Goal: Information Seeking & Learning: Check status

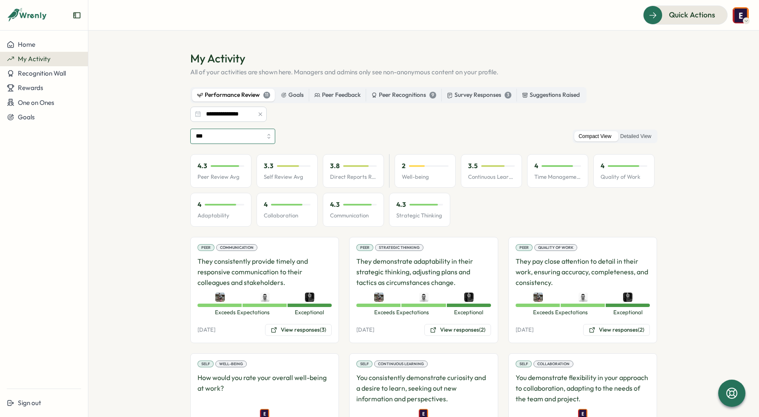
click at [263, 137] on input "***" at bounding box center [232, 136] width 85 height 15
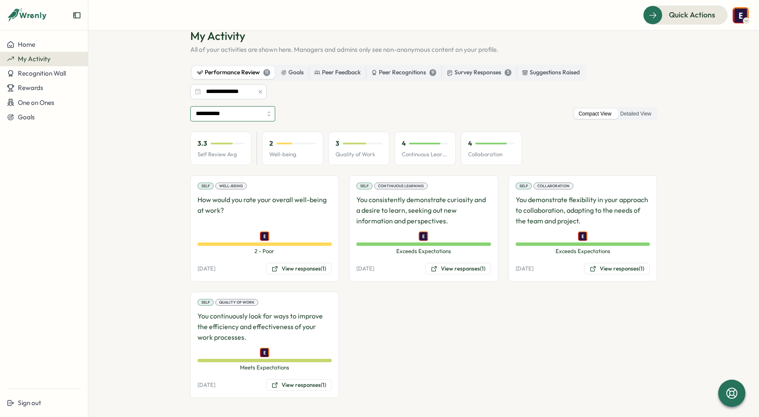
scroll to position [24, 0]
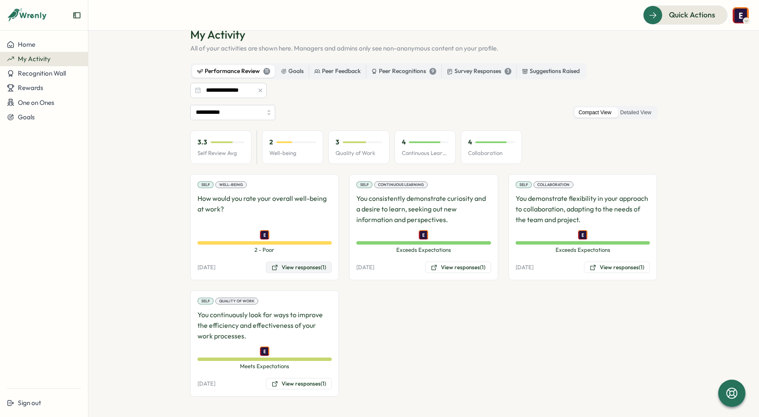
click at [310, 269] on button "View responses (1)" at bounding box center [299, 268] width 66 height 12
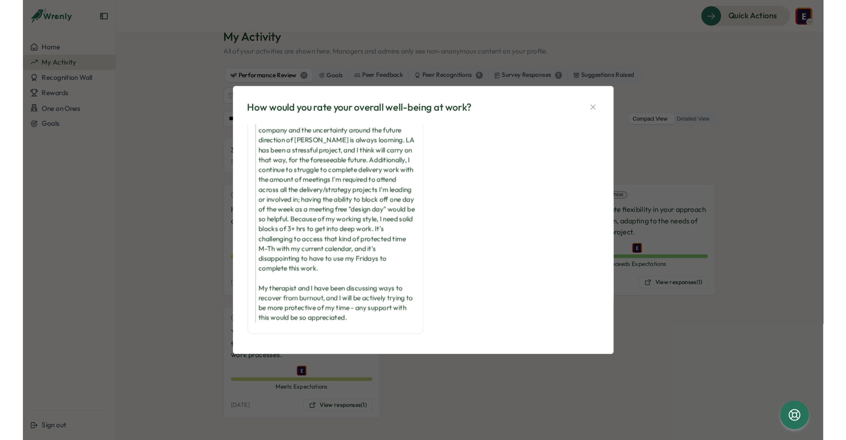
scroll to position [44, 0]
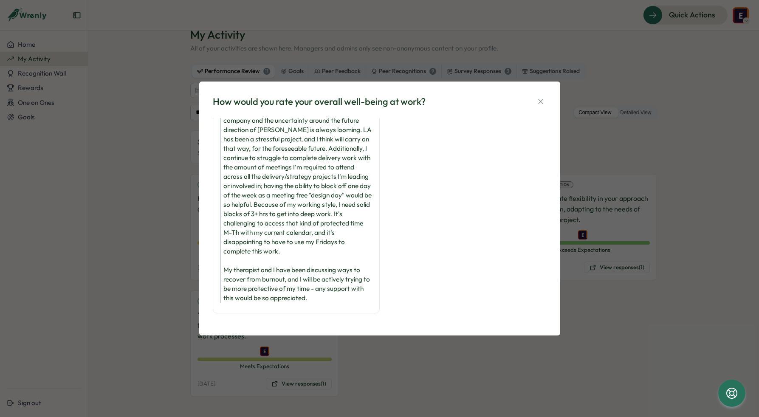
click at [381, 366] on div "How would you rate your overall well-being at work? 2 - Poor [PERSON_NAME] [PER…" at bounding box center [379, 208] width 759 height 417
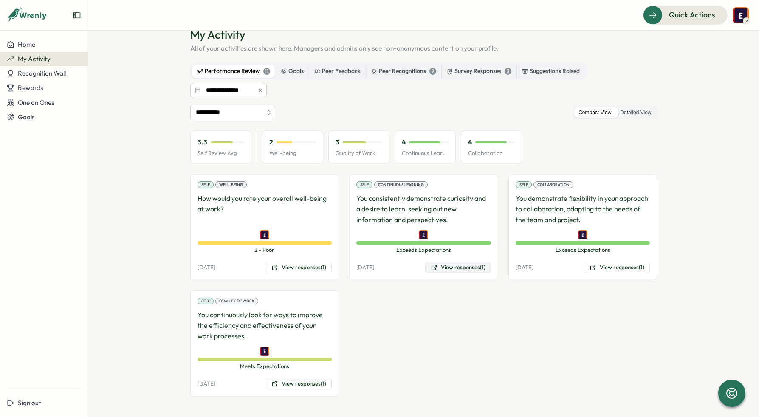
click at [472, 269] on button "View responses (1)" at bounding box center [458, 268] width 66 height 12
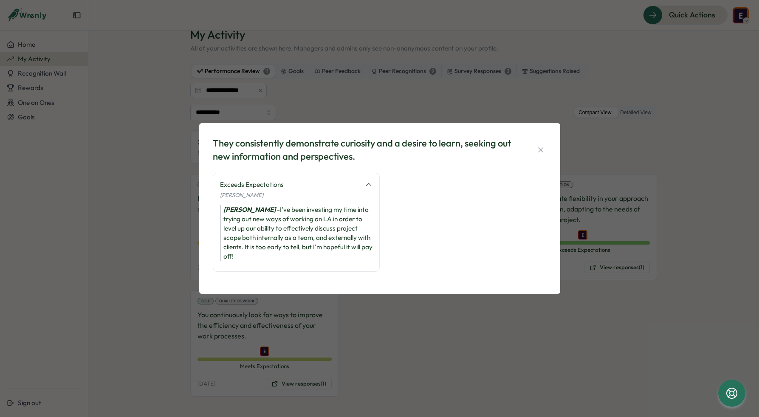
click at [411, 324] on div "They consistently demonstrate curiosity and a desire to learn, seeking out new …" at bounding box center [379, 208] width 759 height 417
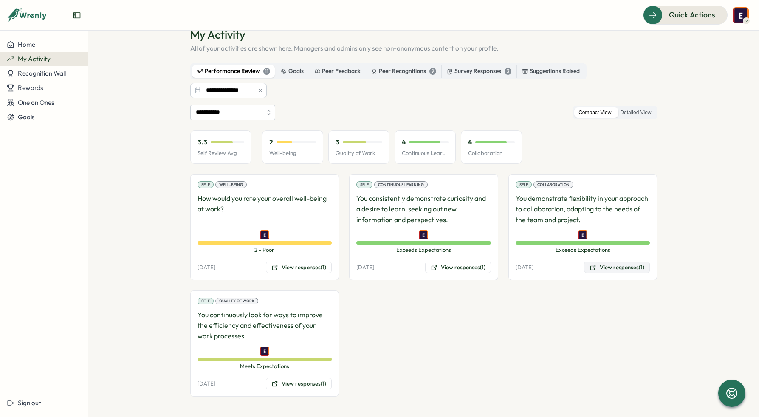
click at [614, 268] on button "View responses (1)" at bounding box center [617, 268] width 66 height 12
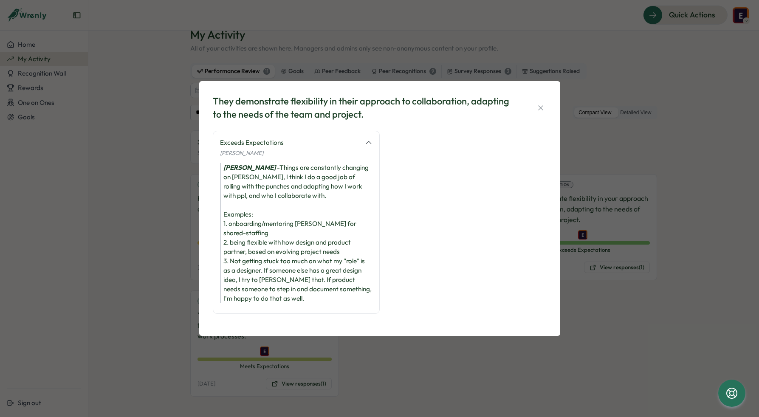
click at [428, 354] on div "They demonstrate flexibility in their approach to collaboration, adapting to th…" at bounding box center [379, 208] width 759 height 417
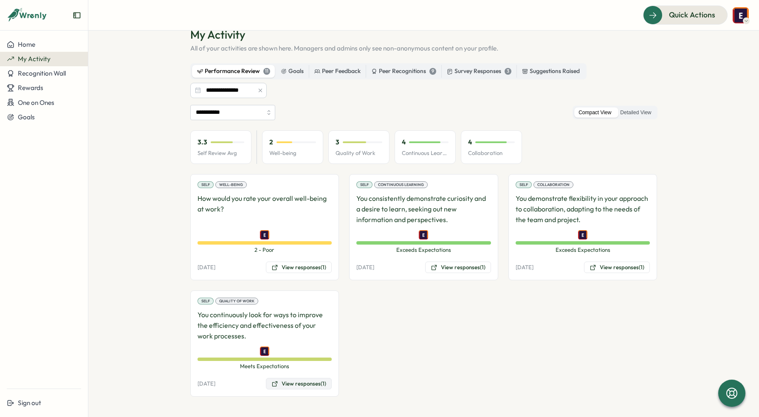
click at [283, 381] on button "View responses (1)" at bounding box center [299, 384] width 66 height 12
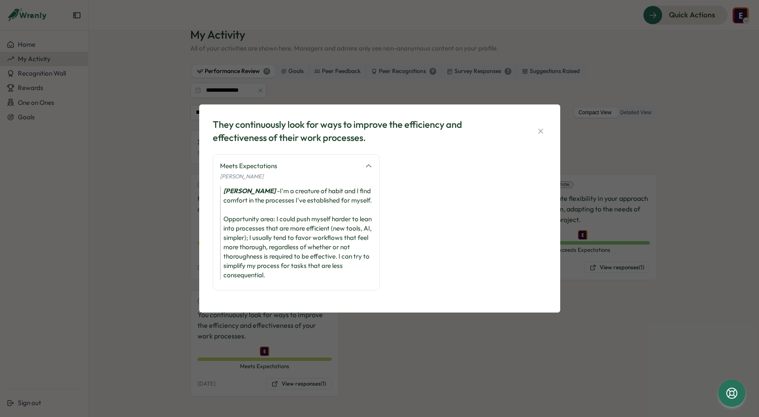
click at [426, 341] on div "They continuously look for ways to improve the efficiency and effectiveness of …" at bounding box center [379, 208] width 759 height 417
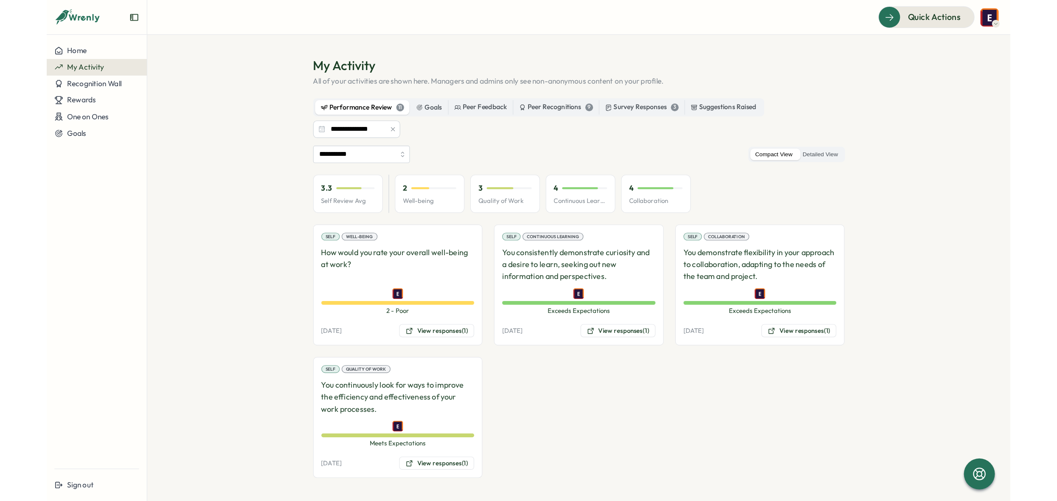
scroll to position [0, 0]
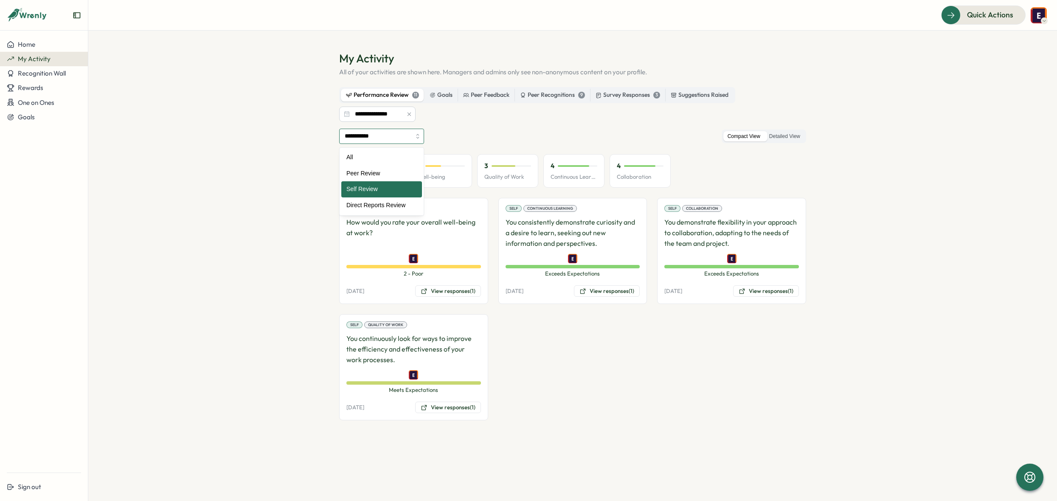
click at [376, 138] on input "**********" at bounding box center [381, 136] width 85 height 15
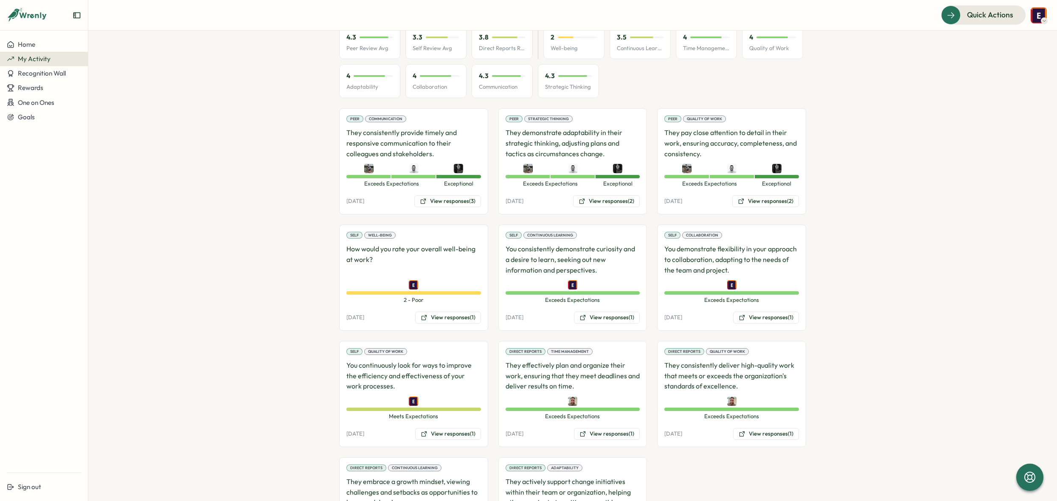
scroll to position [54, 0]
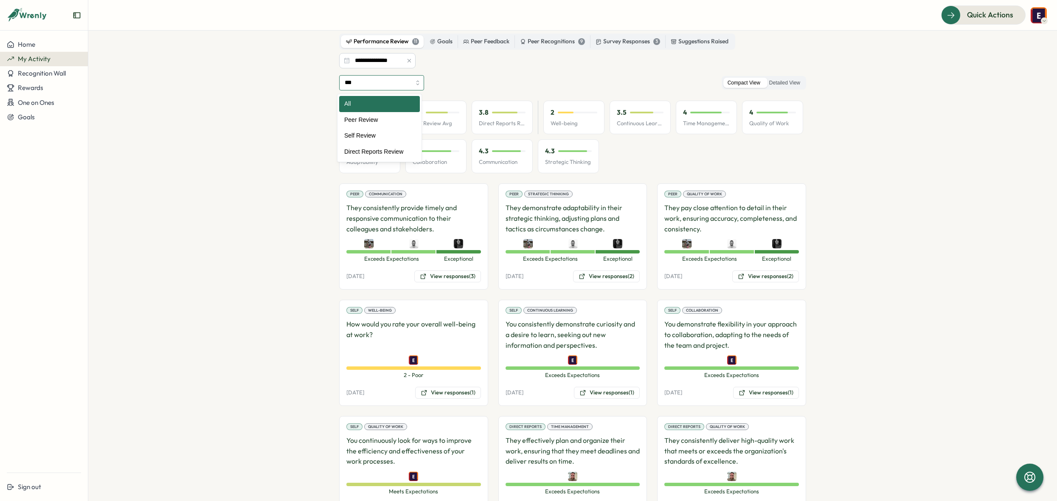
click at [418, 82] on input "***" at bounding box center [381, 82] width 85 height 15
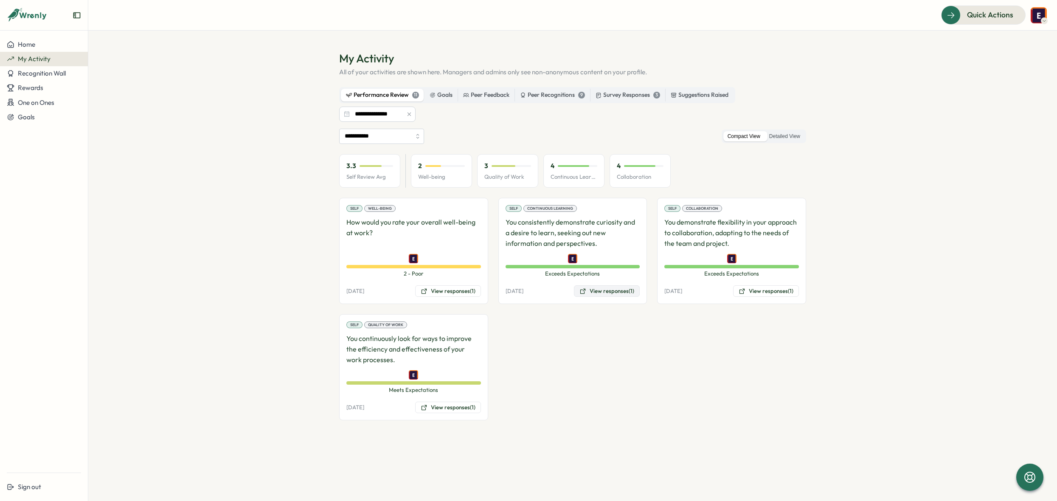
click at [615, 290] on button "View responses (1)" at bounding box center [607, 291] width 66 height 12
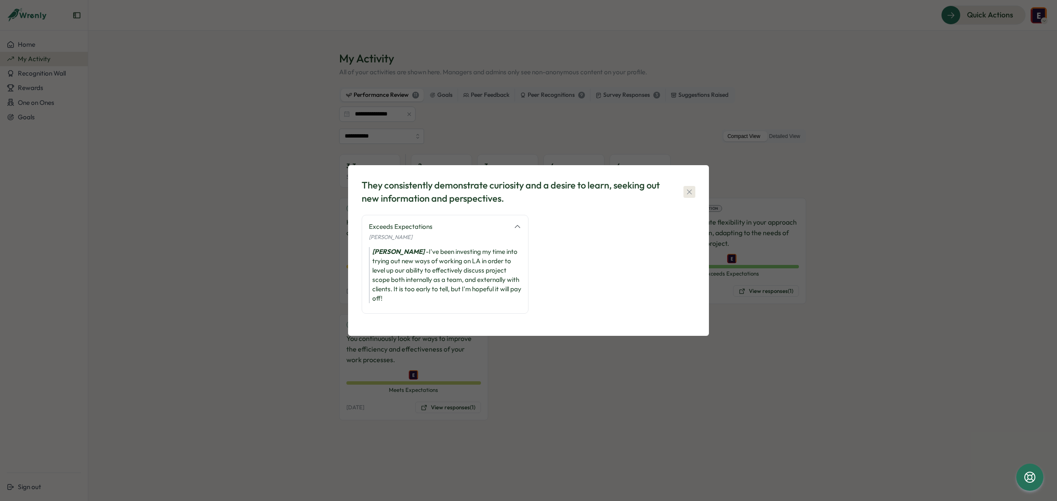
click at [688, 189] on icon "button" at bounding box center [689, 192] width 8 height 8
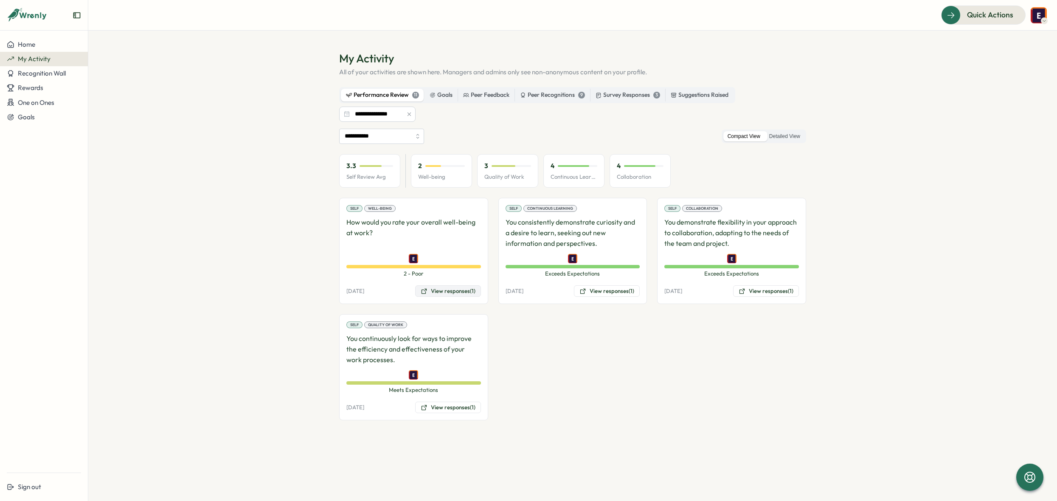
click at [451, 290] on button "View responses (1)" at bounding box center [448, 291] width 66 height 12
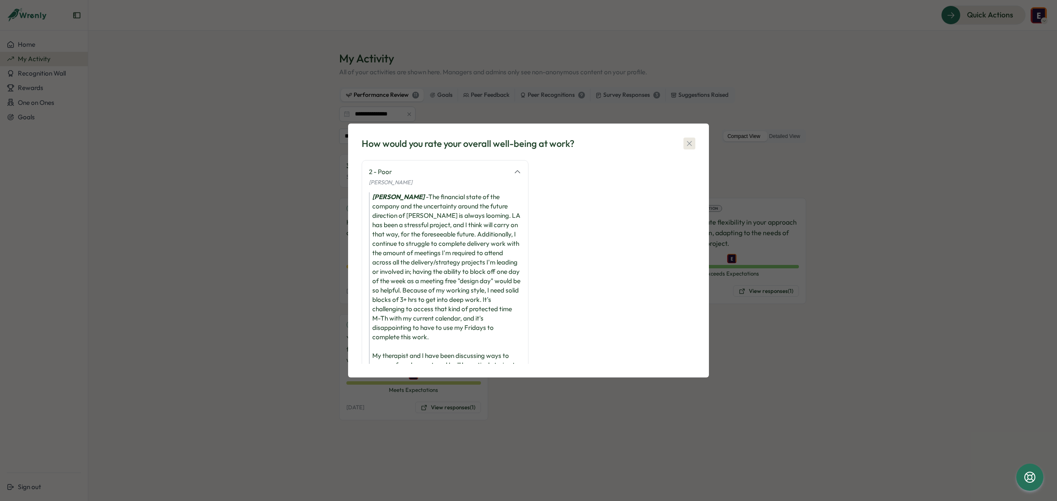
click at [691, 146] on icon "button" at bounding box center [689, 143] width 8 height 8
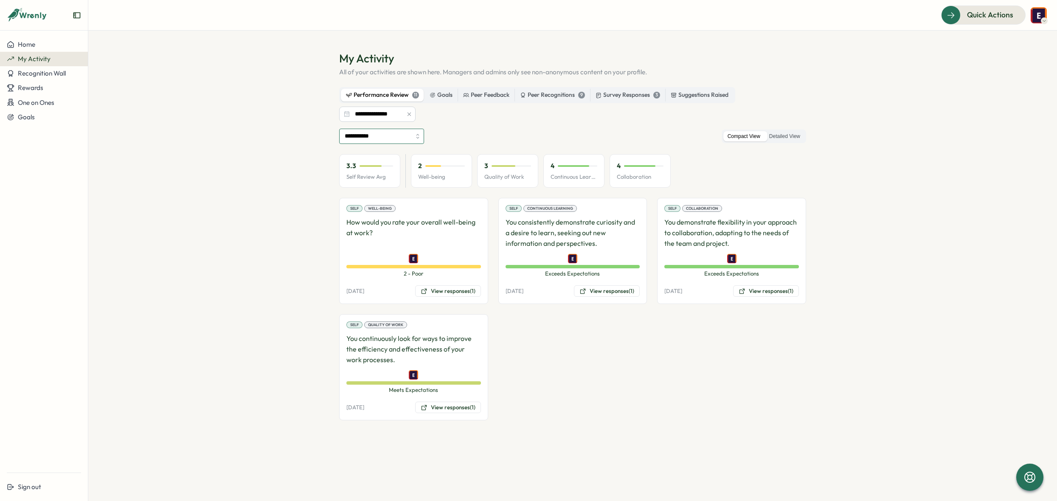
click at [416, 140] on input "**********" at bounding box center [381, 136] width 85 height 15
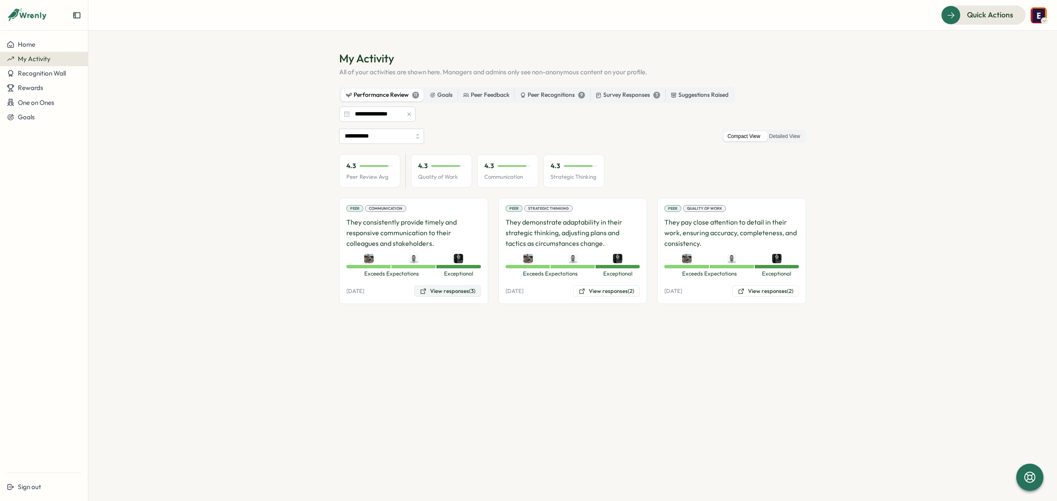
click at [450, 291] on button "View responses (3)" at bounding box center [447, 291] width 67 height 12
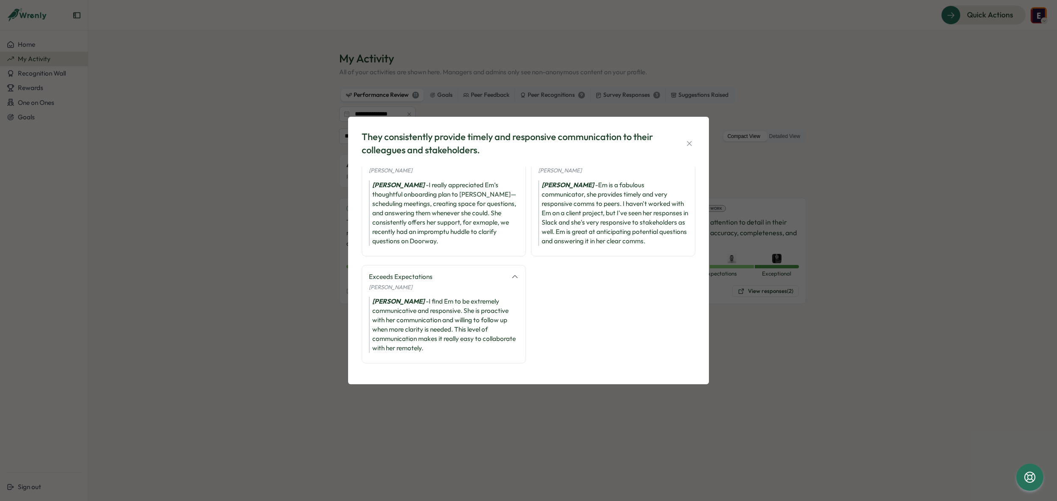
scroll to position [20, 0]
click at [689, 145] on icon "button" at bounding box center [689, 143] width 8 height 8
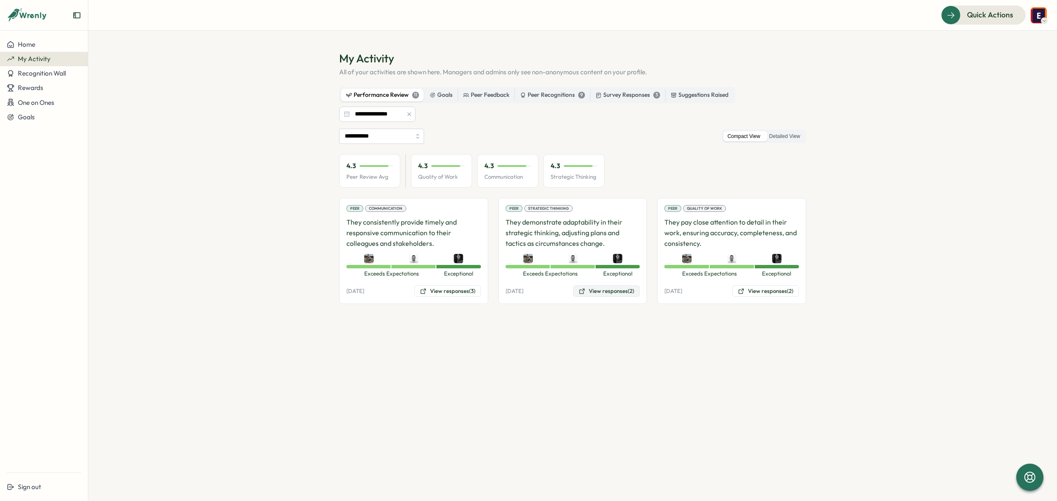
click at [607, 293] on button "View responses (2)" at bounding box center [606, 291] width 67 height 12
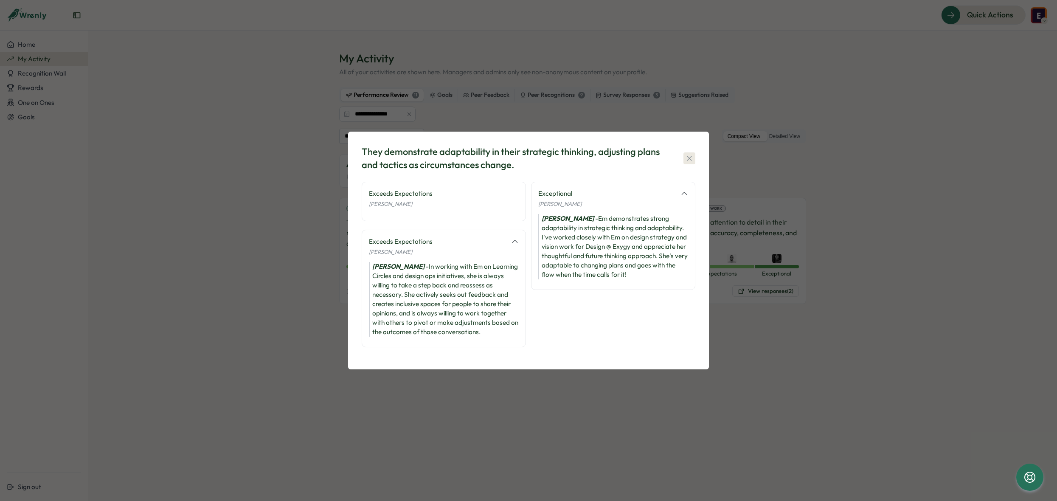
click at [693, 159] on icon "button" at bounding box center [689, 158] width 8 height 8
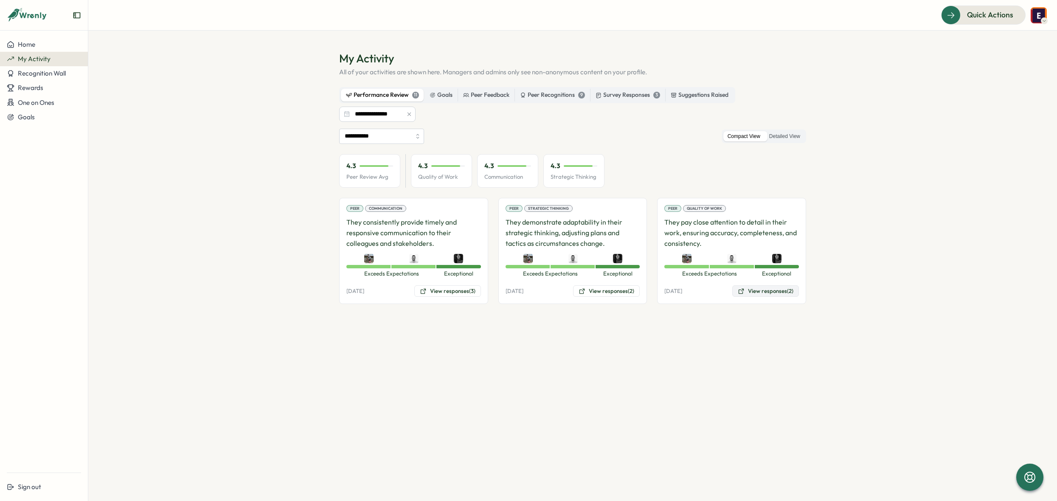
click at [758, 290] on button "View responses (2)" at bounding box center [765, 291] width 67 height 12
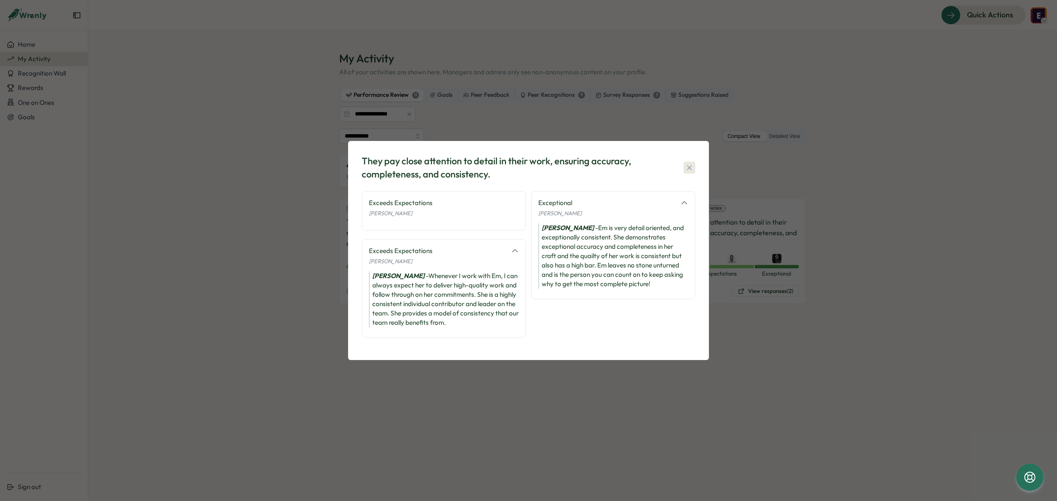
click at [687, 171] on icon "button" at bounding box center [689, 167] width 8 height 8
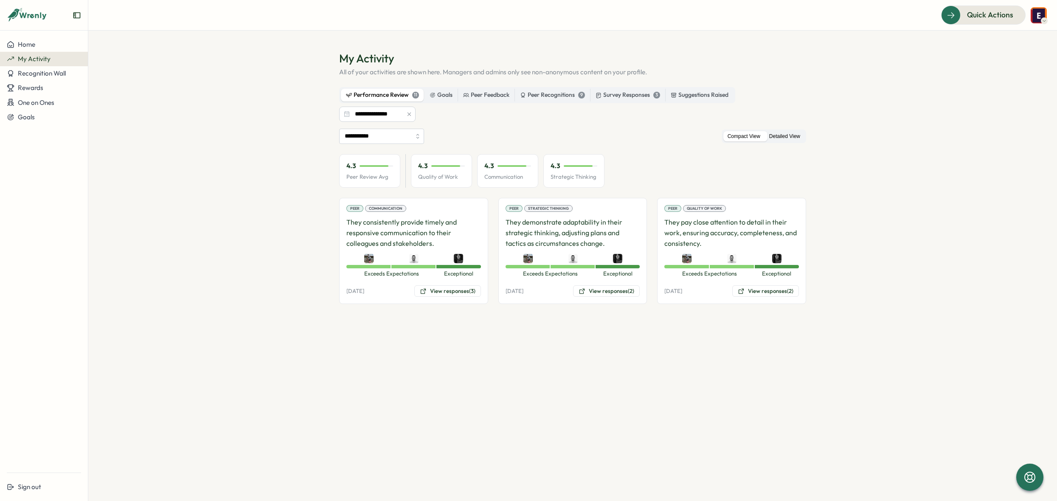
click at [758, 138] on label "Detailed View" at bounding box center [784, 136] width 39 height 11
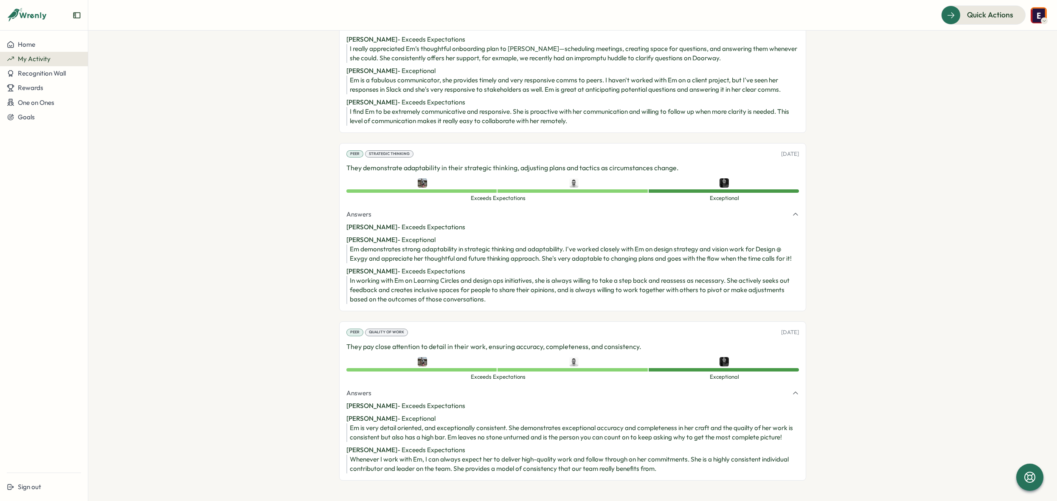
scroll to position [0, 0]
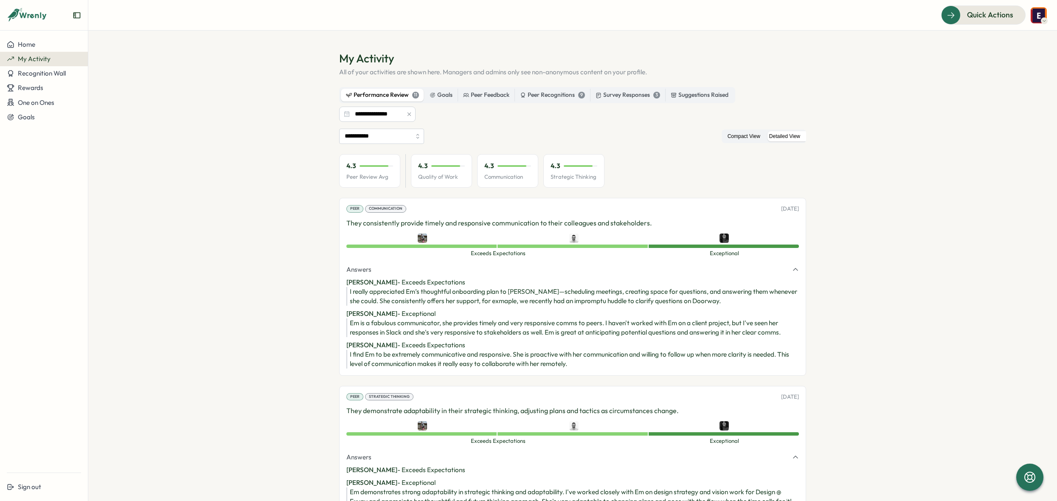
click at [738, 133] on label "Compact View" at bounding box center [744, 136] width 41 height 11
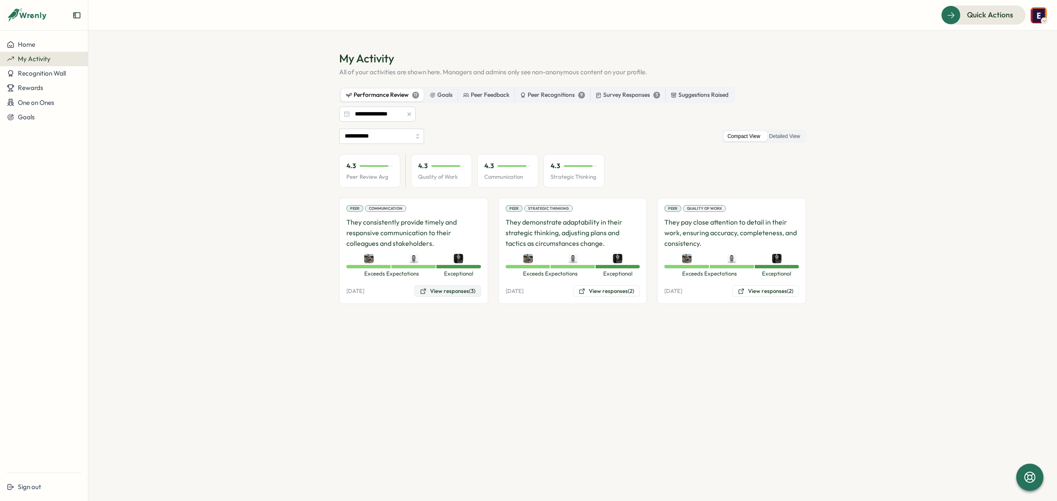
click at [444, 293] on button "View responses (3)" at bounding box center [447, 291] width 67 height 12
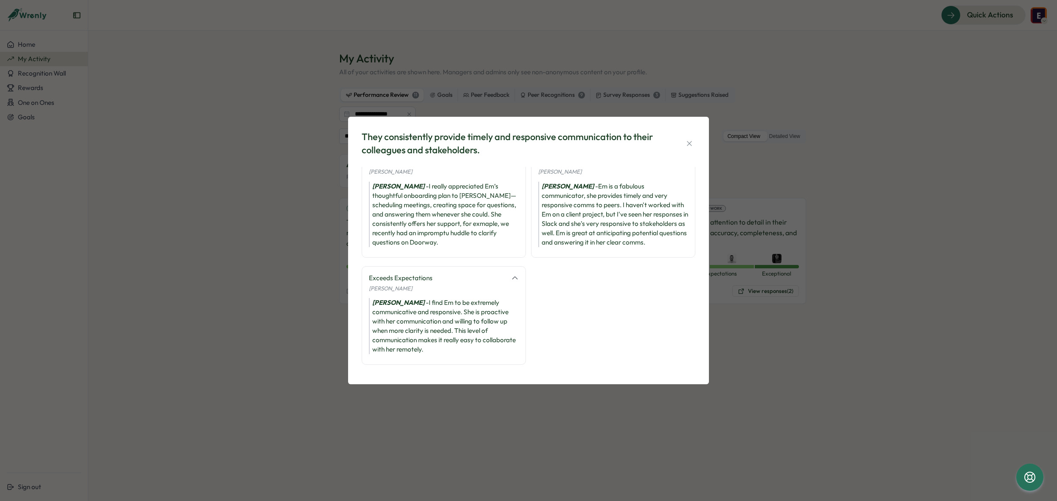
scroll to position [20, 0]
click at [689, 144] on icon "button" at bounding box center [689, 143] width 5 height 5
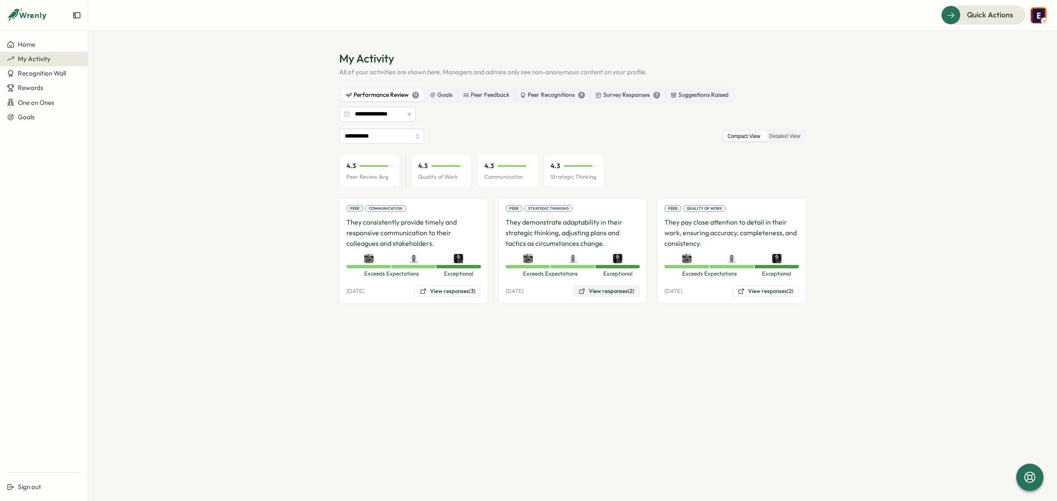
click at [608, 292] on button "View responses (2)" at bounding box center [606, 291] width 67 height 12
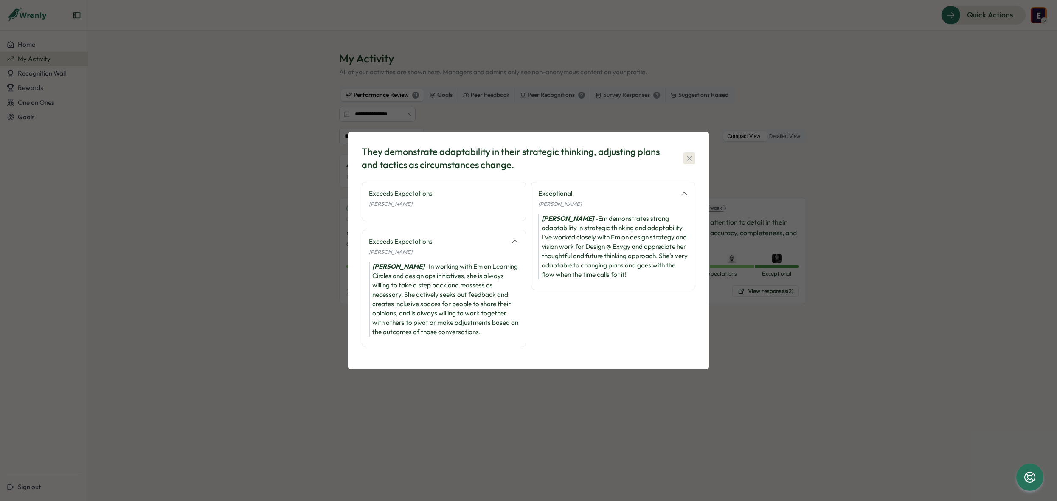
click at [690, 158] on icon "button" at bounding box center [689, 158] width 5 height 5
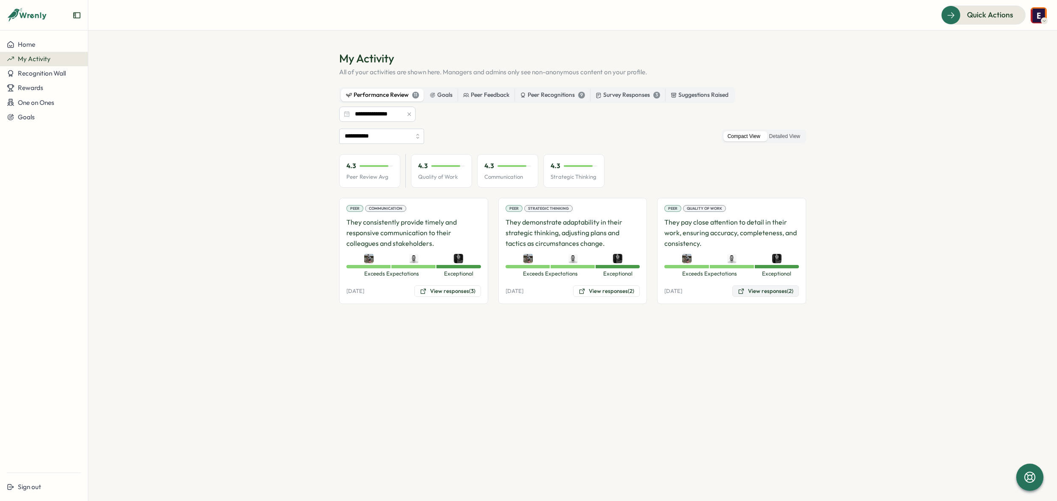
click at [758, 290] on button "View responses (2)" at bounding box center [765, 291] width 67 height 12
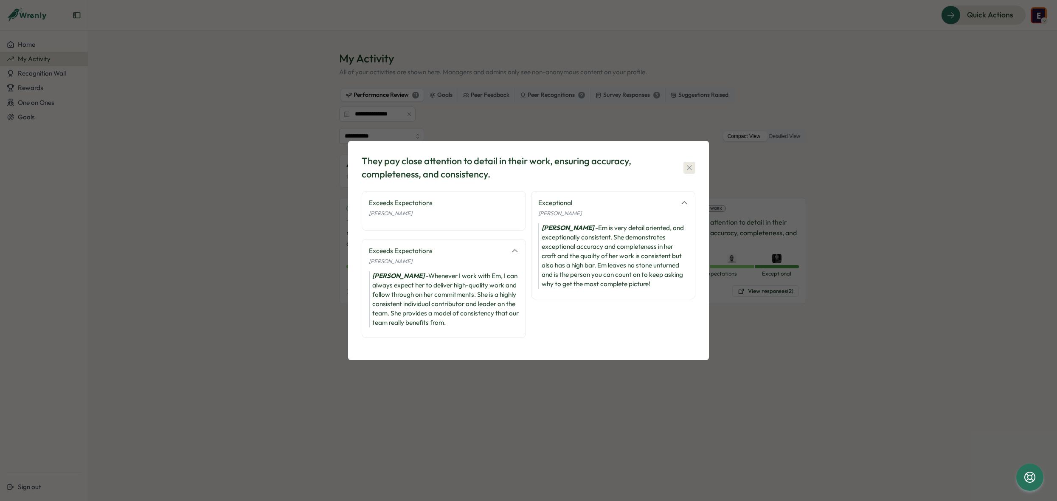
click at [693, 169] on icon "button" at bounding box center [689, 167] width 8 height 8
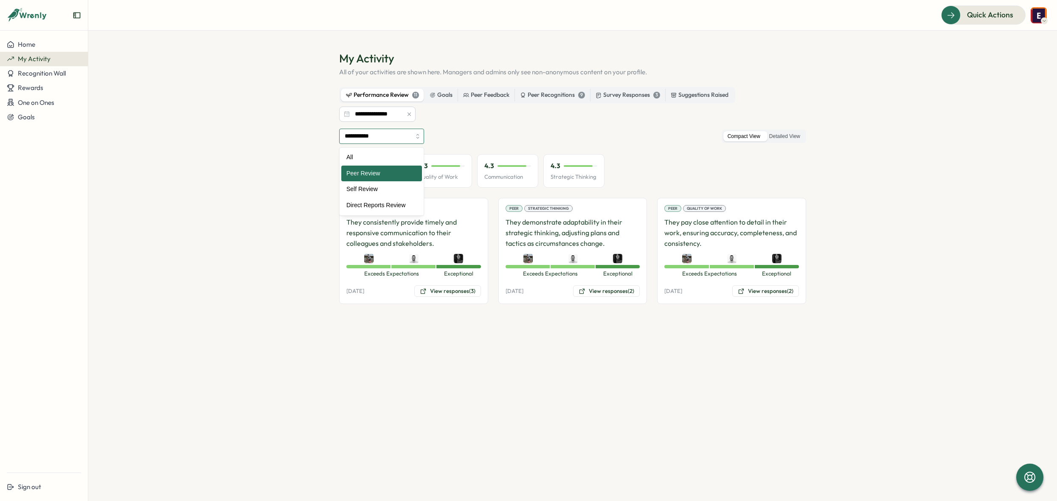
click at [417, 137] on input "**********" at bounding box center [381, 136] width 85 height 15
type input "**********"
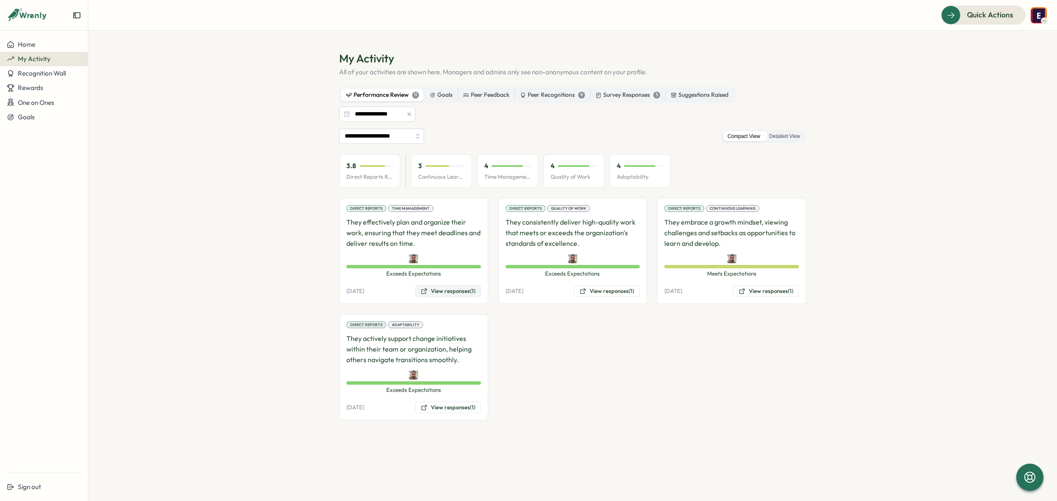
click at [463, 291] on button "View responses (1)" at bounding box center [448, 291] width 66 height 12
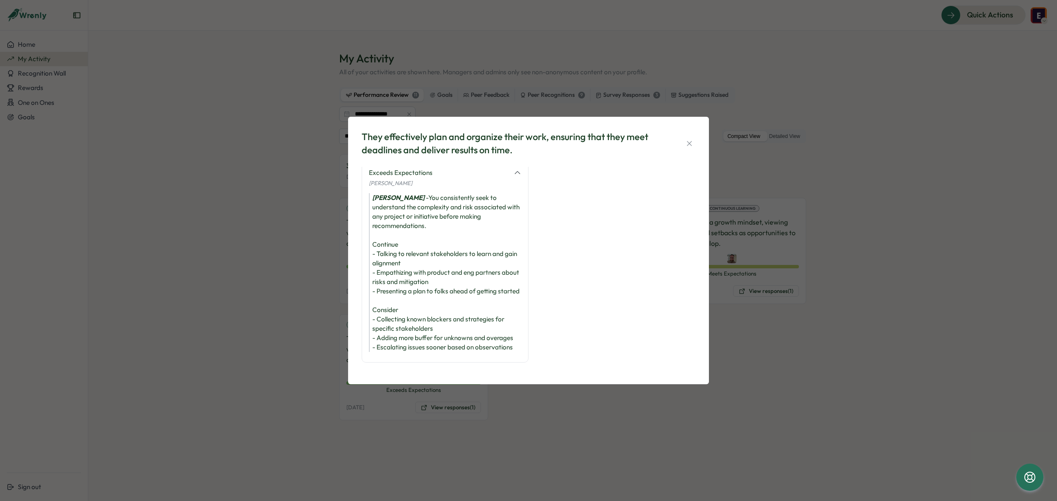
scroll to position [6, 0]
click at [688, 146] on icon "button" at bounding box center [689, 143] width 8 height 8
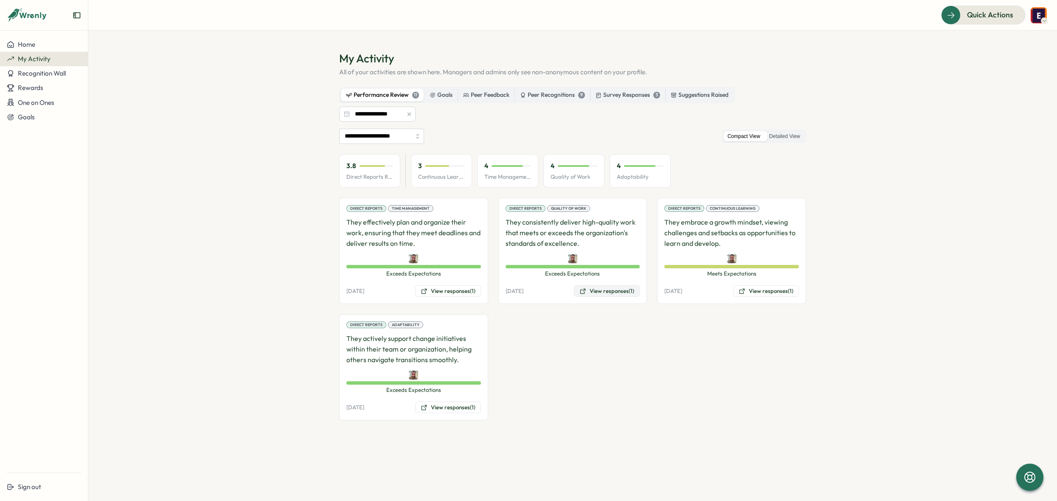
click at [605, 290] on button "View responses (1)" at bounding box center [607, 291] width 66 height 12
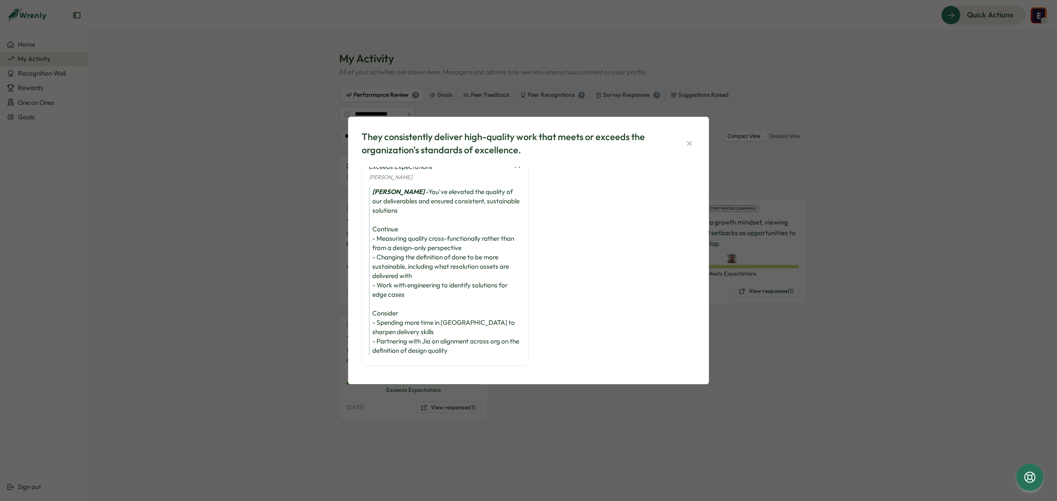
scroll to position [16, 0]
click at [692, 144] on icon "button" at bounding box center [689, 143] width 8 height 8
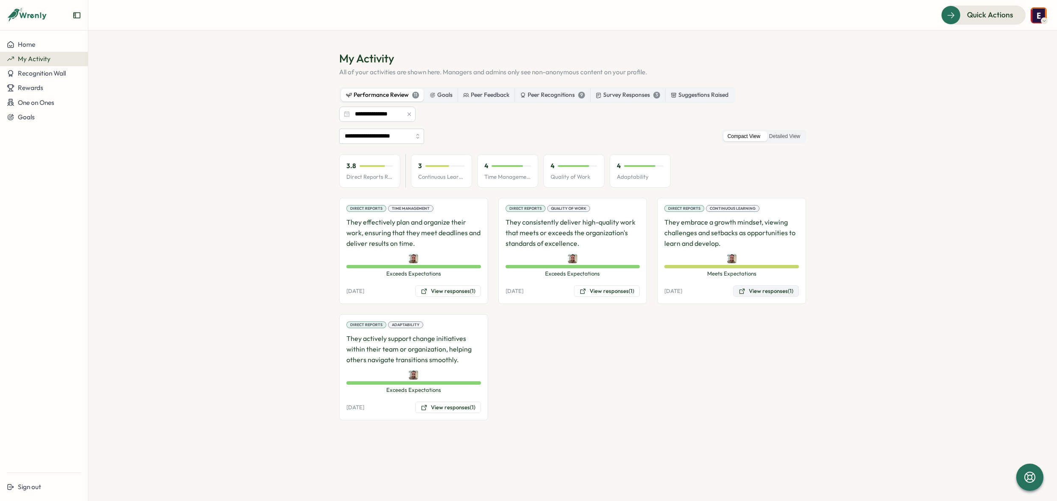
click at [758, 291] on button "View responses (1)" at bounding box center [766, 291] width 66 height 12
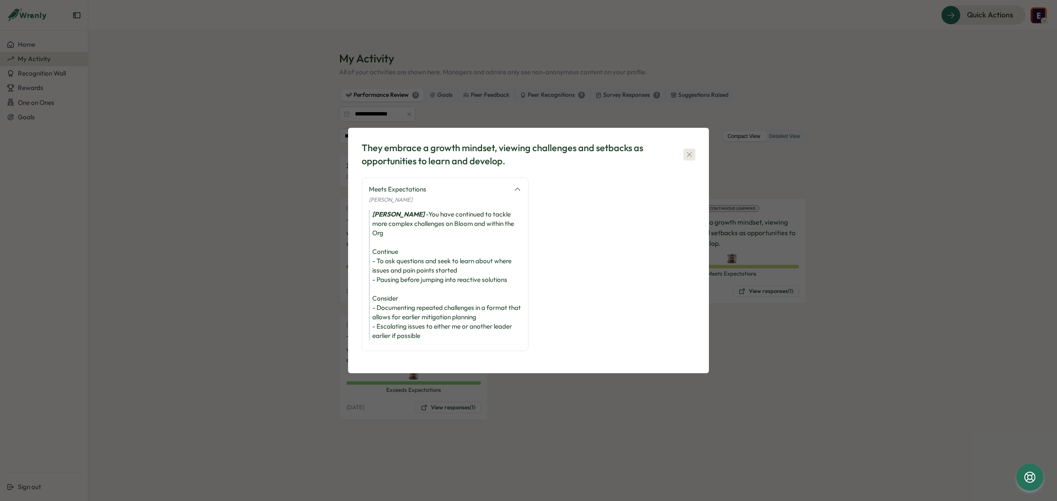
click at [692, 159] on icon "button" at bounding box center [689, 154] width 8 height 8
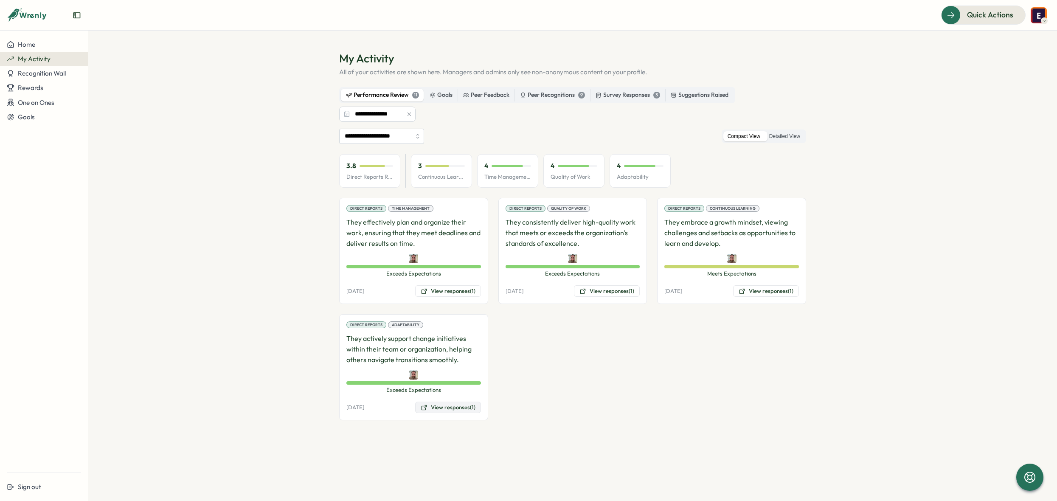
click at [439, 408] on button "View responses (1)" at bounding box center [448, 408] width 66 height 12
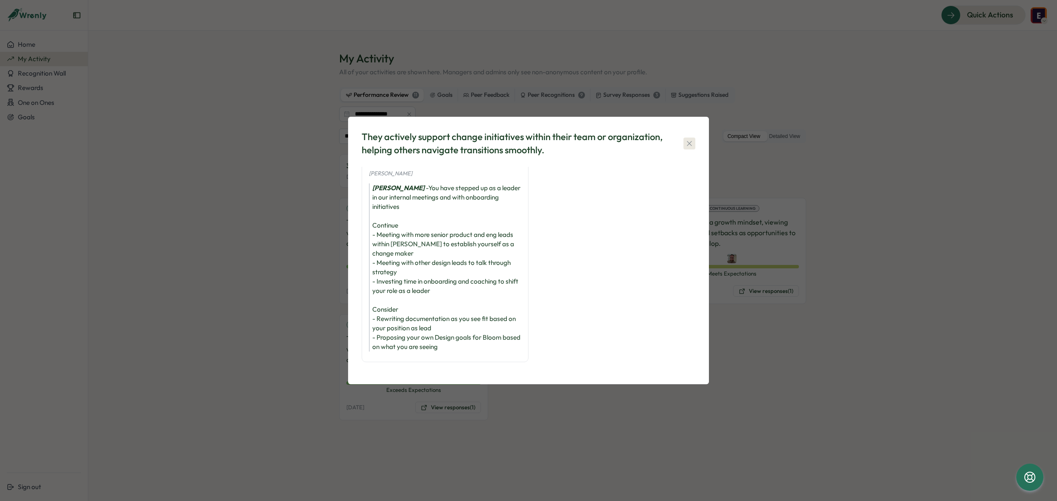
click at [692, 145] on icon "button" at bounding box center [689, 143] width 8 height 8
